Goal: Task Accomplishment & Management: Use online tool/utility

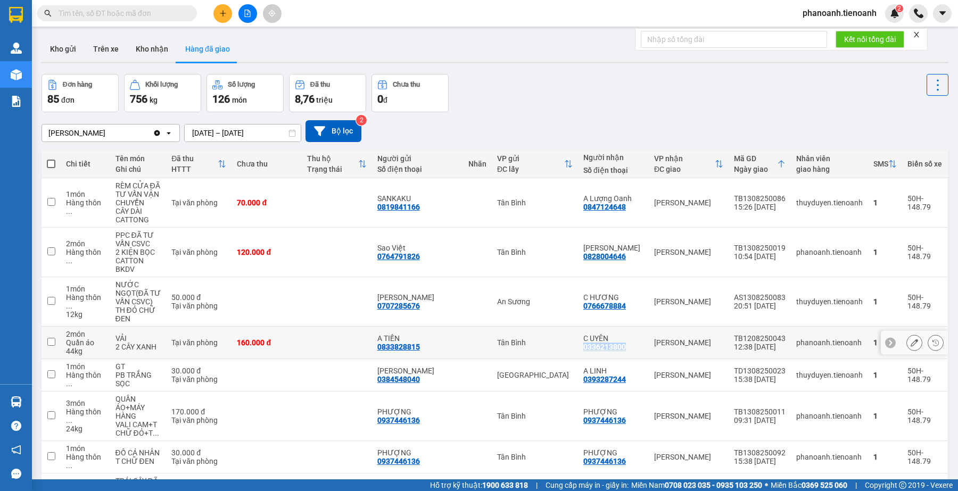
drag, startPoint x: 579, startPoint y: 341, endPoint x: 632, endPoint y: 341, distance: 53.8
click at [632, 341] on td "C UYÊN 0336213800" at bounding box center [613, 343] width 71 height 32
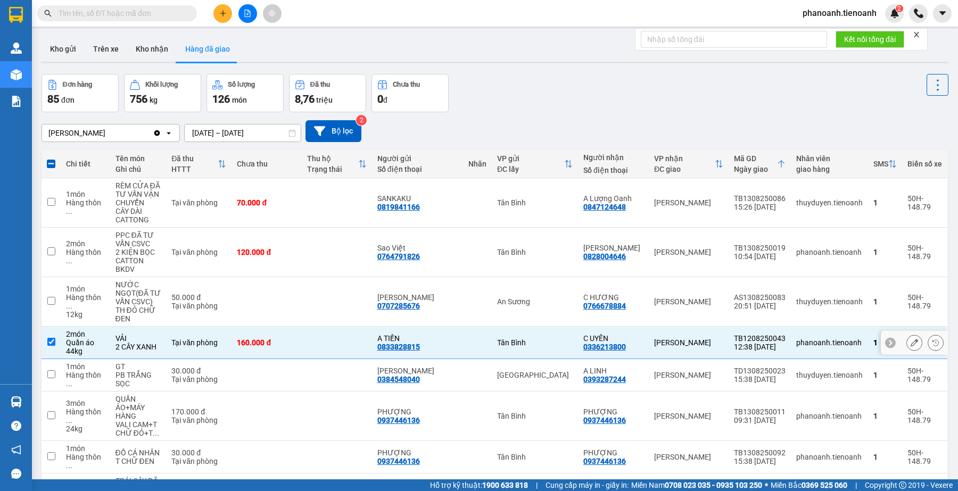
click at [57, 331] on td at bounding box center [51, 343] width 19 height 32
checkbox input "false"
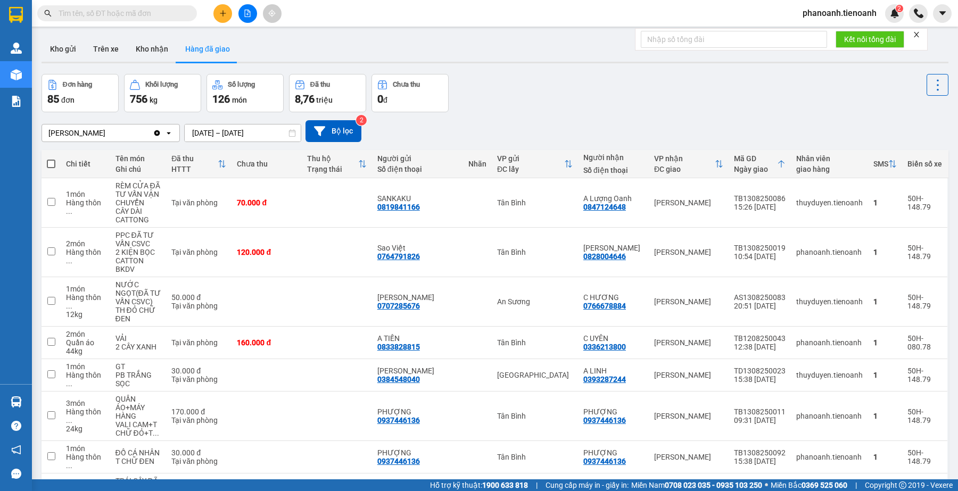
drag, startPoint x: 471, startPoint y: 32, endPoint x: 246, endPoint y: 56, distance: 226.4
click at [466, 34] on div "ver 1.8.138 Kho gửi Trên xe Kho nhận Hàng đã giao Đơn hàng 85 đơn Khối lượng 75…" at bounding box center [494, 342] width 915 height 620
click at [136, 48] on button "Kho nhận" at bounding box center [151, 49] width 49 height 26
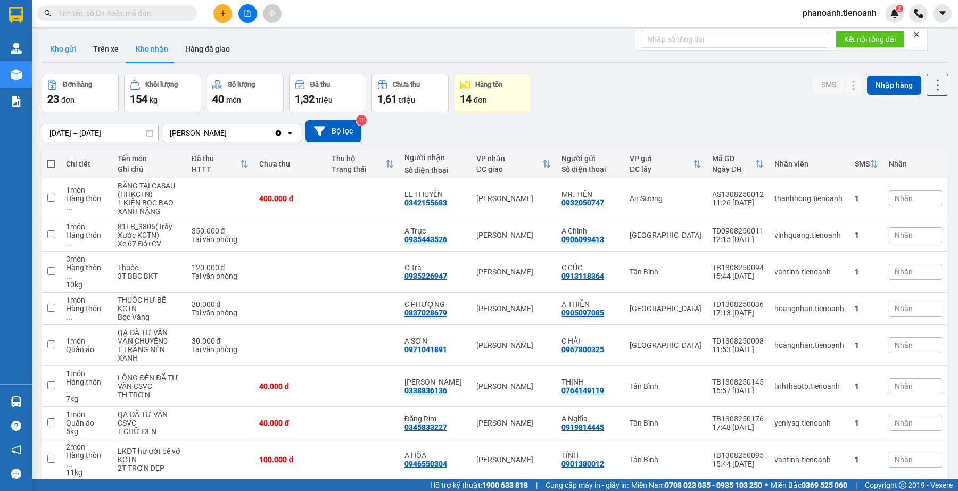
click at [65, 47] on button "Kho gửi" at bounding box center [63, 49] width 43 height 26
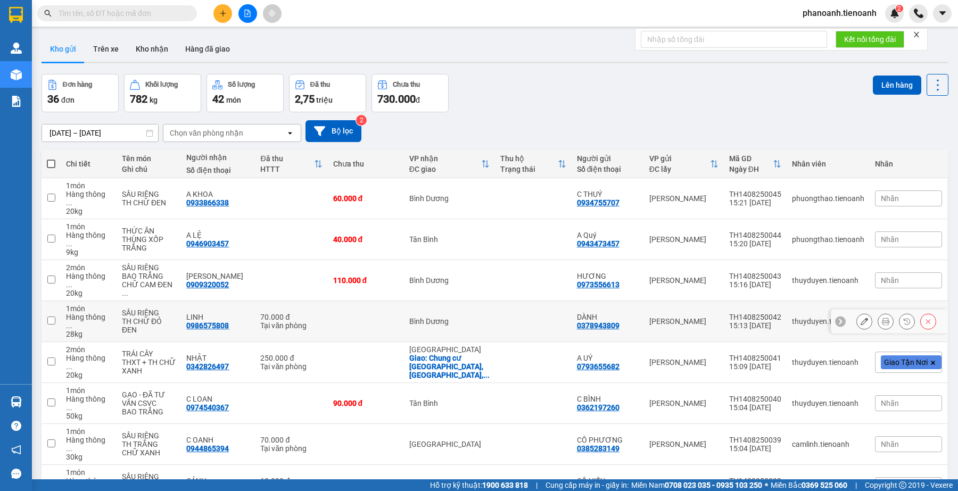
scroll to position [68, 0]
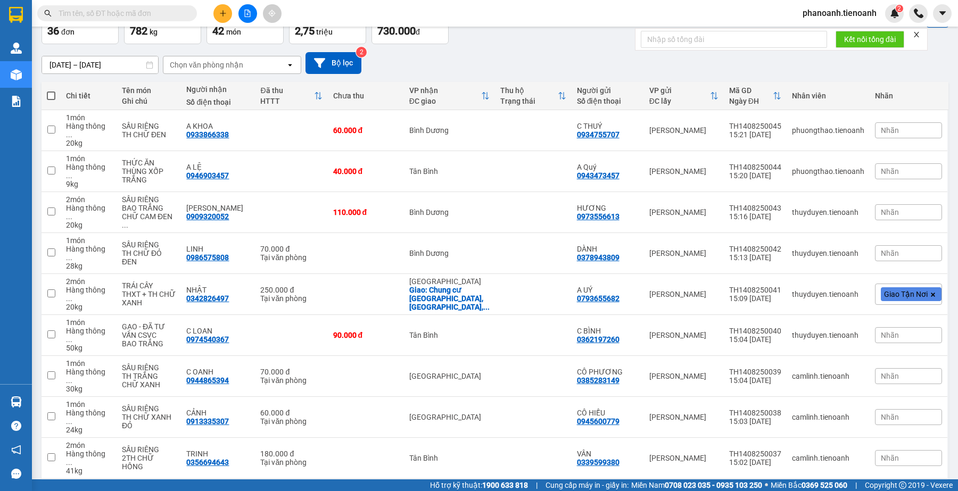
click at [174, 12] on input "text" at bounding box center [122, 13] width 126 height 12
paste input "0364265621"
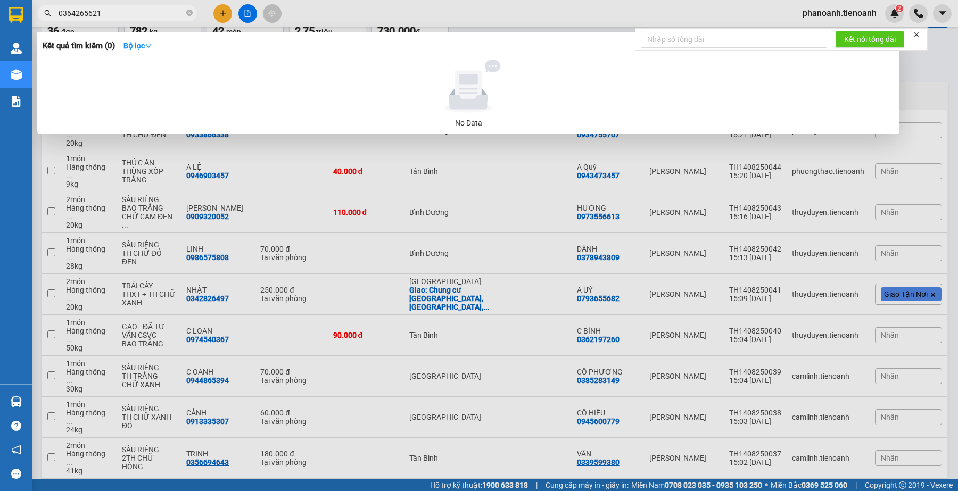
type input "0364265621"
